Goal: Transaction & Acquisition: Purchase product/service

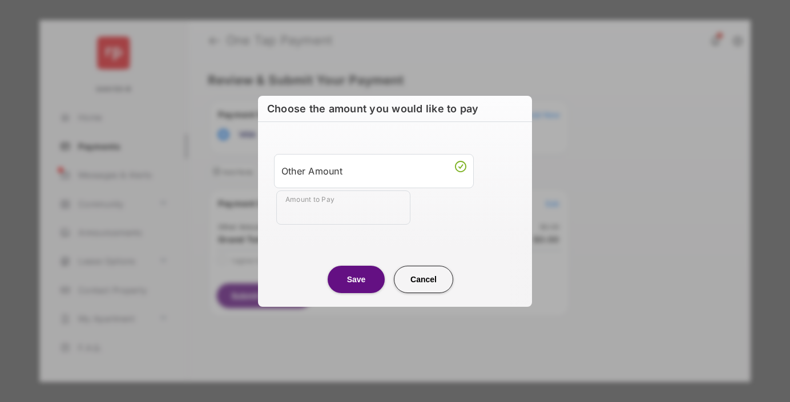
click at [374, 171] on div "Other Amount" at bounding box center [373, 171] width 185 height 19
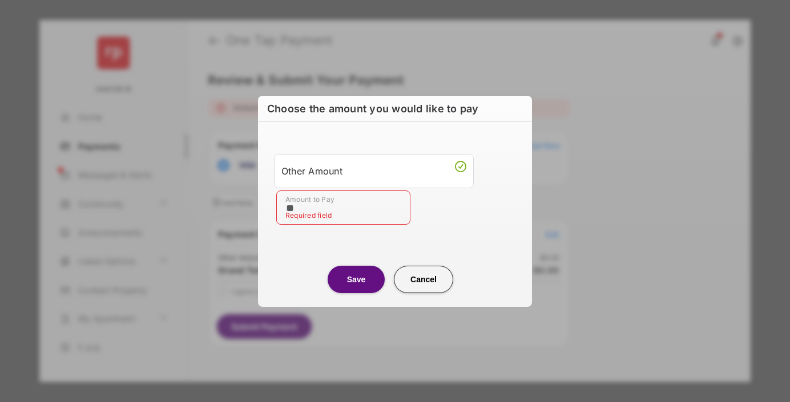
type input "**"
click at [356, 279] on button "Save" at bounding box center [356, 279] width 57 height 27
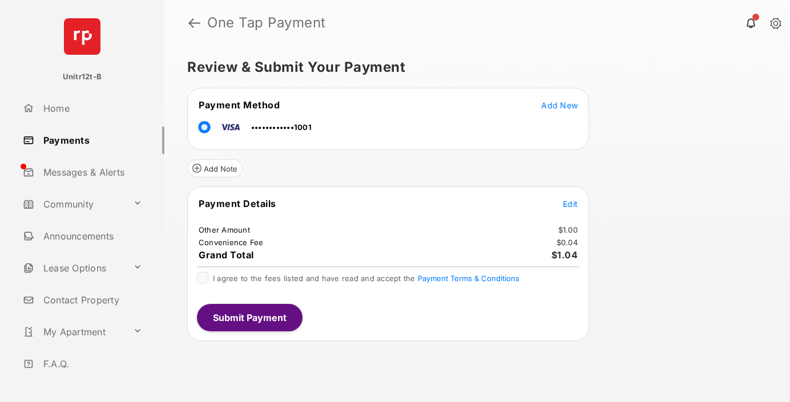
click at [249, 317] on button "Submit Payment" at bounding box center [250, 317] width 106 height 27
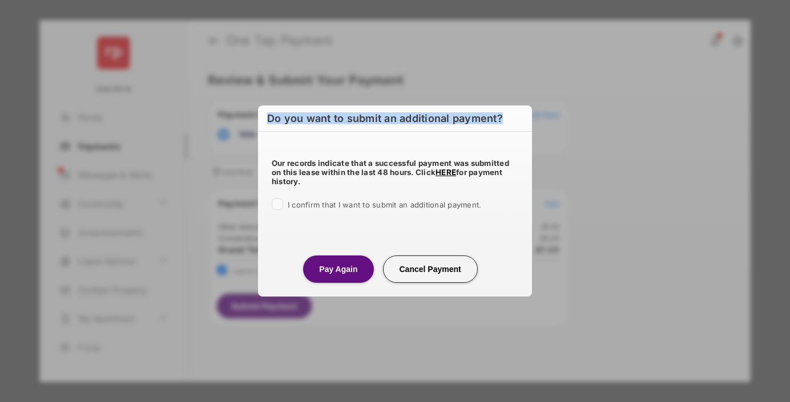
drag, startPoint x: 506, startPoint y: 121, endPoint x: 267, endPoint y: 123, distance: 239.2
click at [267, 123] on h6 "Do you want to submit an additional payment?" at bounding box center [395, 119] width 274 height 26
drag, startPoint x: 267, startPoint y: 123, endPoint x: 497, endPoint y: 126, distance: 230.6
click at [497, 126] on h6 "Do you want to submit an additional payment?" at bounding box center [395, 119] width 274 height 26
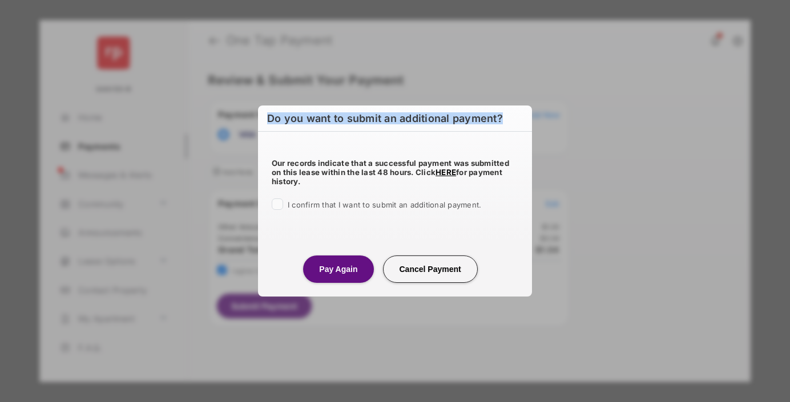
click at [497, 126] on h6 "Do you want to submit an additional payment?" at bounding box center [395, 119] width 274 height 26
drag, startPoint x: 497, startPoint y: 126, endPoint x: 268, endPoint y: 124, distance: 229.4
click at [268, 124] on h6 "Do you want to submit an additional payment?" at bounding box center [395, 119] width 274 height 26
drag, startPoint x: 268, startPoint y: 124, endPoint x: 497, endPoint y: 123, distance: 228.9
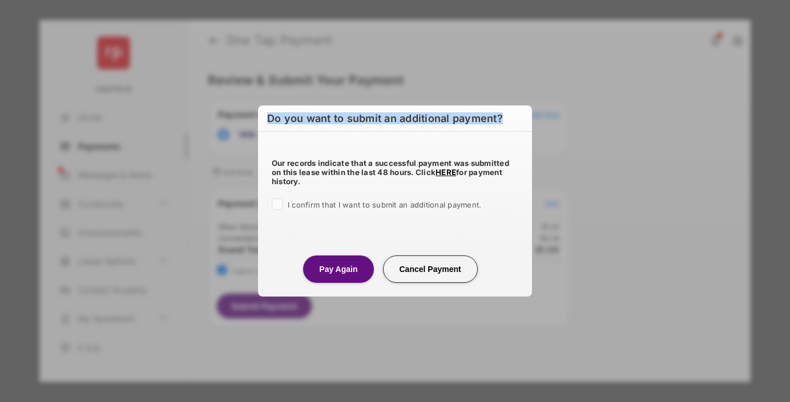
click at [497, 123] on h6 "Do you want to submit an additional payment?" at bounding box center [395, 119] width 274 height 26
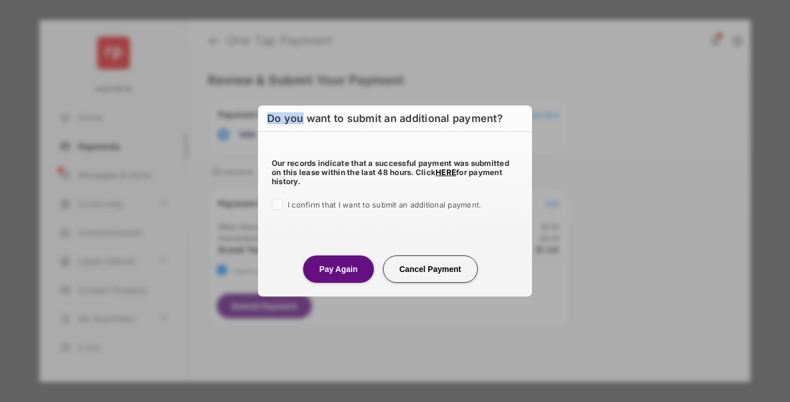
drag, startPoint x: 497, startPoint y: 123, endPoint x: 299, endPoint y: 117, distance: 197.6
click at [299, 117] on h6 "Do you want to submit an additional payment?" at bounding box center [395, 119] width 274 height 26
drag, startPoint x: 299, startPoint y: 117, endPoint x: 270, endPoint y: 116, distance: 29.1
click at [270, 116] on h6 "Do you want to submit an additional payment?" at bounding box center [395, 119] width 274 height 26
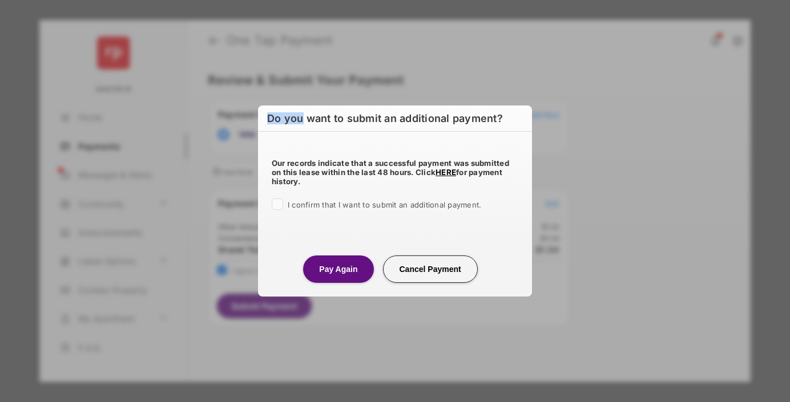
click at [270, 116] on h6 "Do you want to submit an additional payment?" at bounding box center [395, 119] width 274 height 26
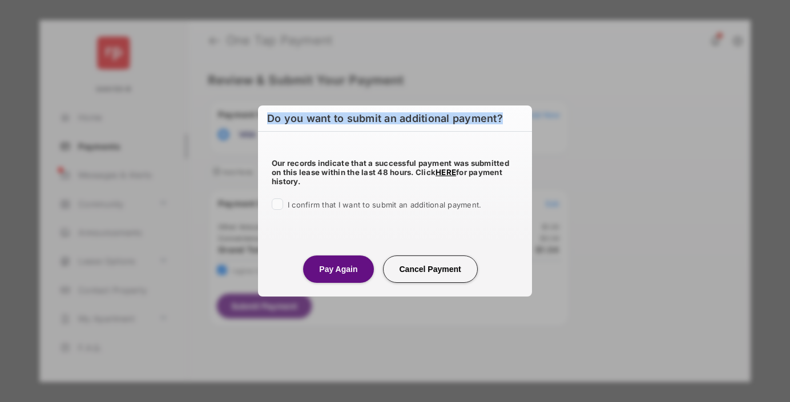
drag, startPoint x: 270, startPoint y: 116, endPoint x: 498, endPoint y: 120, distance: 228.3
click at [498, 120] on h6 "Do you want to submit an additional payment?" at bounding box center [395, 119] width 274 height 26
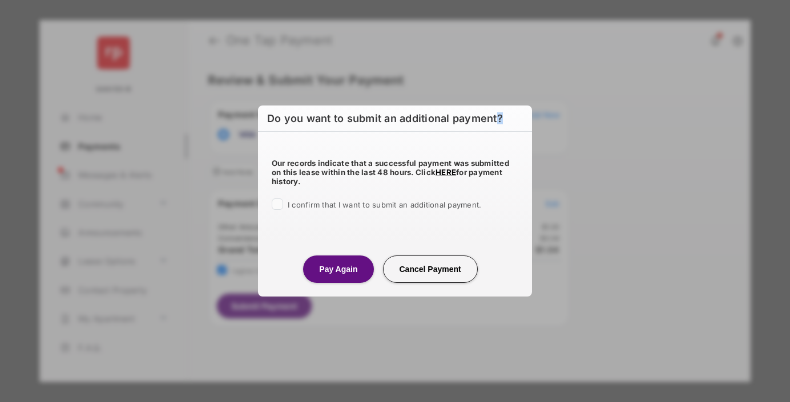
click at [498, 120] on h6 "Do you want to submit an additional payment?" at bounding box center [395, 119] width 274 height 26
